Goal: Information Seeking & Learning: Learn about a topic

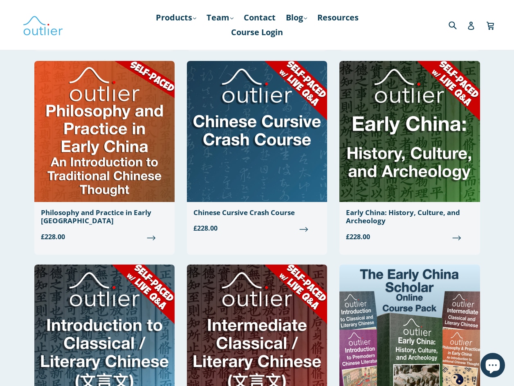
scroll to position [450, 0]
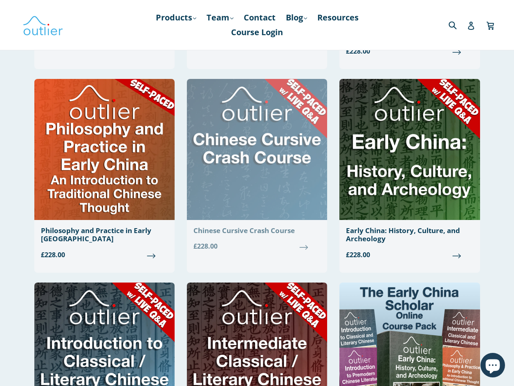
click at [255, 142] on img at bounding box center [257, 149] width 140 height 141
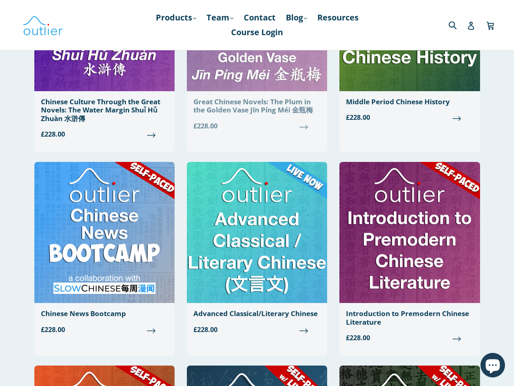
scroll to position [164, 0]
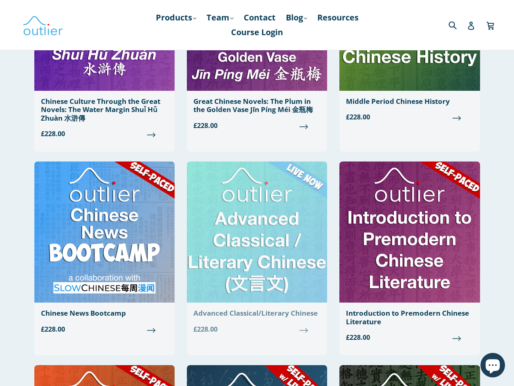
click at [251, 240] on img at bounding box center [257, 232] width 140 height 141
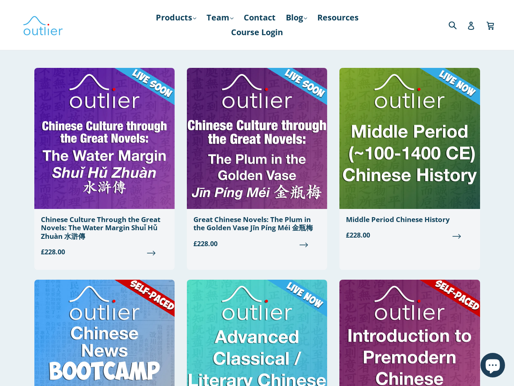
scroll to position [0, 0]
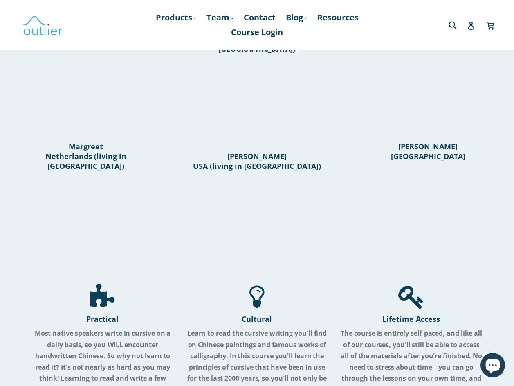
scroll to position [327, 0]
